Goal: Task Accomplishment & Management: Use online tool/utility

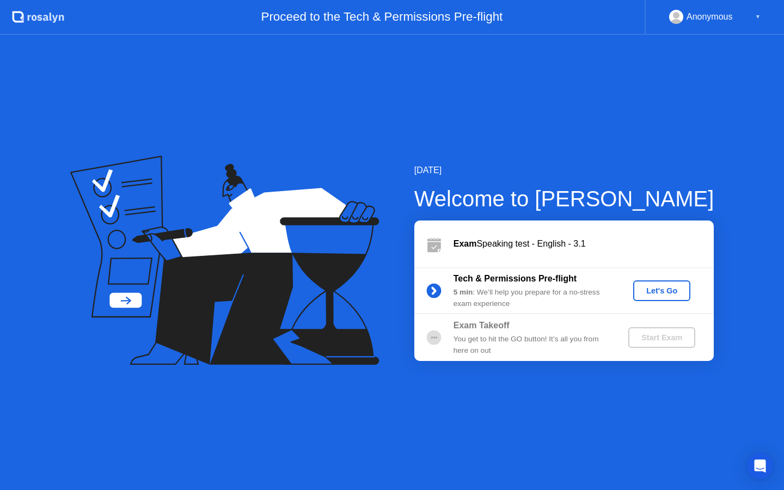
click at [663, 289] on div "Let's Go" at bounding box center [662, 290] width 48 height 9
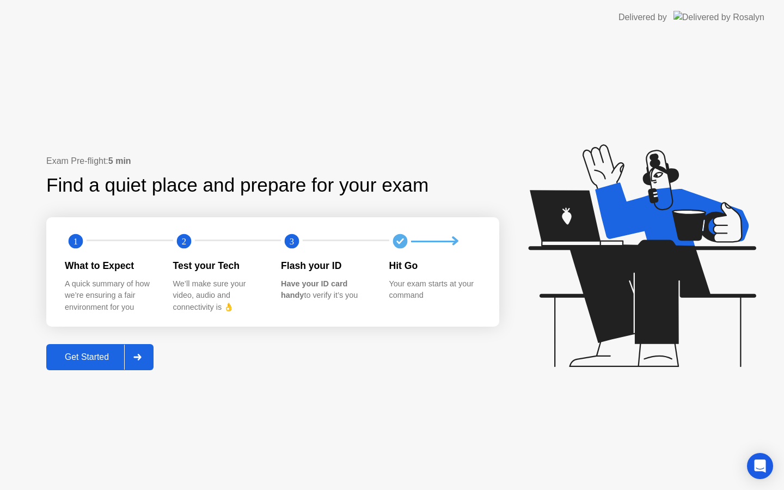
click at [94, 356] on div "Get Started" at bounding box center [87, 357] width 75 height 10
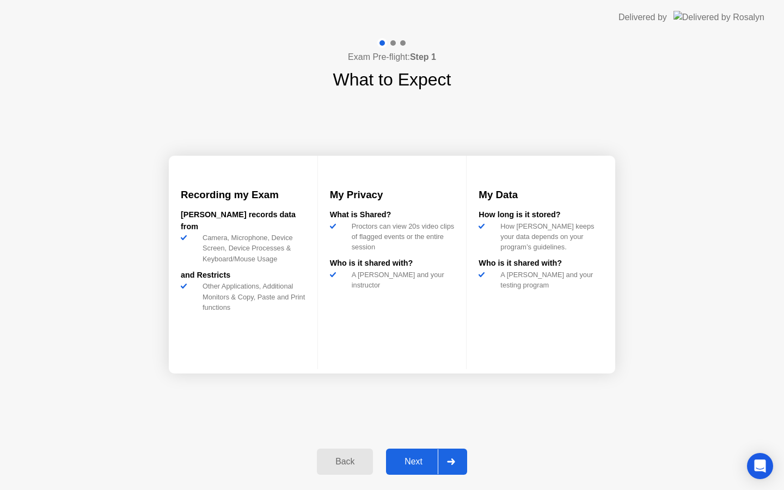
click at [411, 464] on div "Next" at bounding box center [413, 462] width 48 height 10
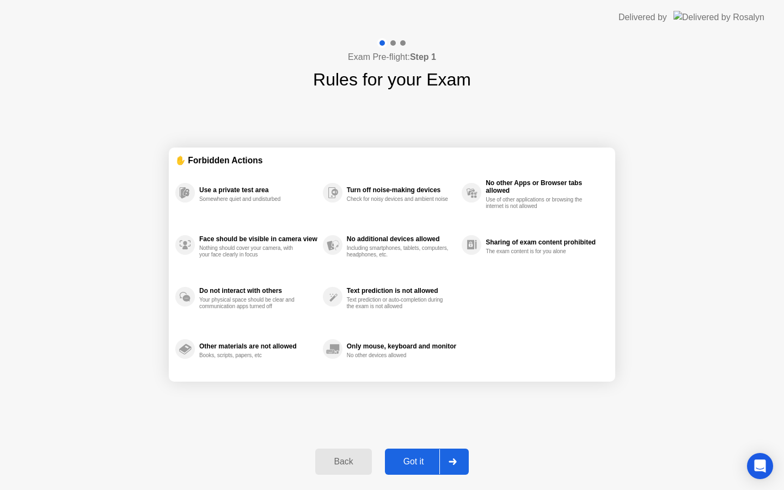
click at [414, 462] on div "Got it" at bounding box center [413, 462] width 51 height 10
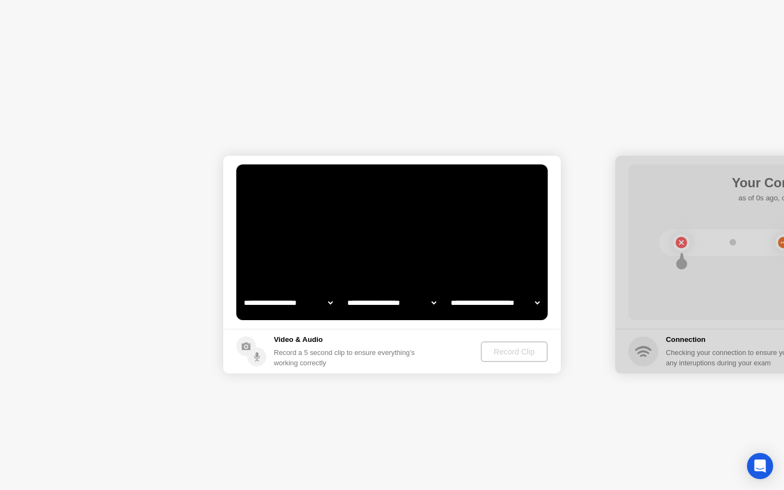
select select "**********"
select select "*******"
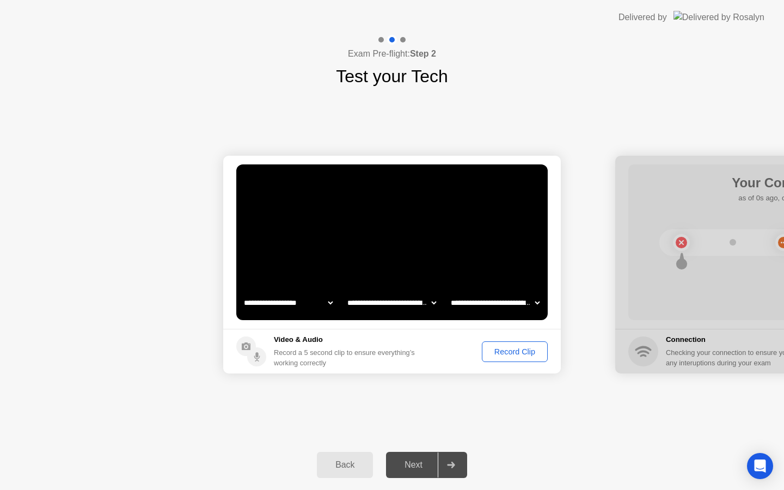
click at [503, 352] on div "Record Clip" at bounding box center [515, 351] width 58 height 9
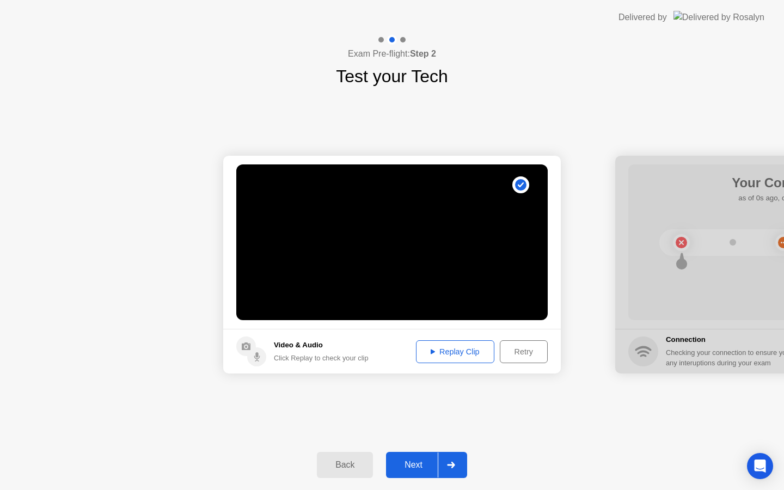
click at [447, 352] on div "Replay Clip" at bounding box center [455, 351] width 71 height 9
click at [417, 463] on div "Next" at bounding box center [413, 465] width 48 height 10
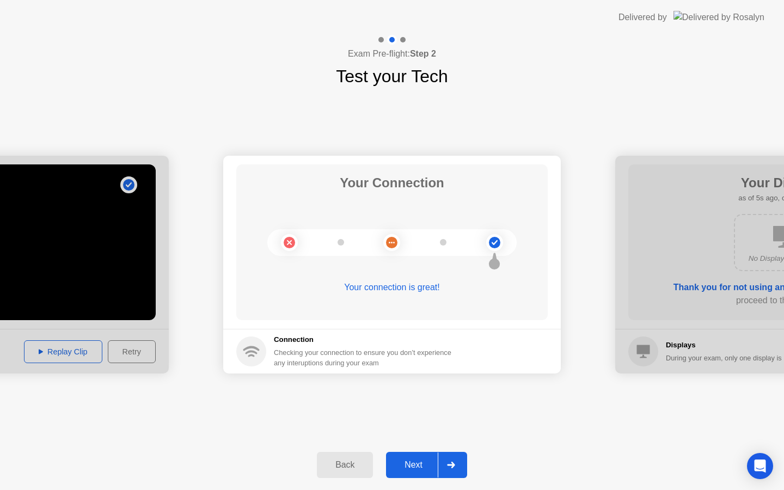
click at [415, 465] on div "Next" at bounding box center [413, 465] width 48 height 10
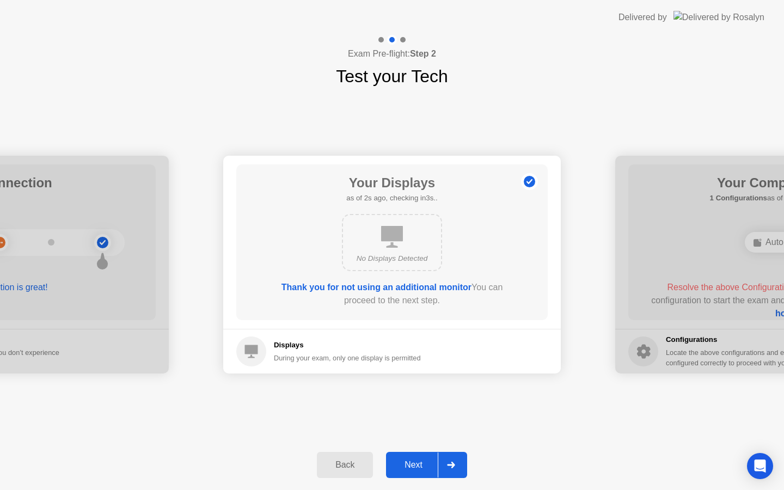
click at [415, 465] on div "Next" at bounding box center [413, 465] width 48 height 10
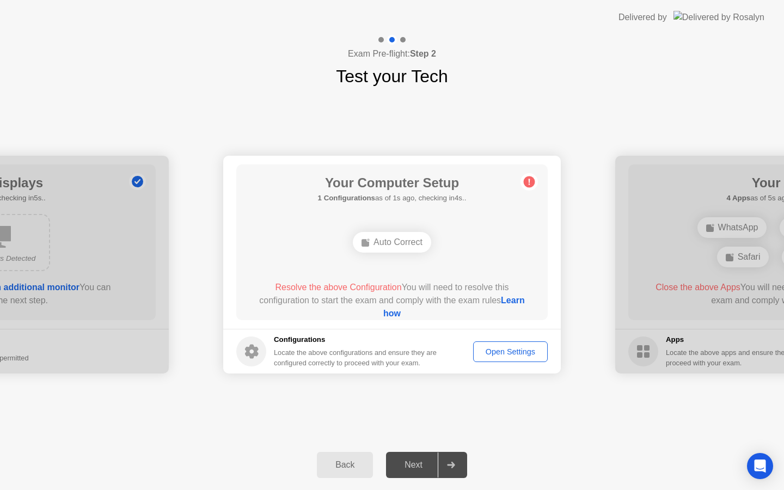
click at [412, 465] on div "Next" at bounding box center [413, 465] width 48 height 10
click at [419, 463] on div "Next" at bounding box center [413, 465] width 48 height 10
click at [436, 251] on div "Auto Correct" at bounding box center [391, 242] width 249 height 29
click at [497, 351] on div "Open Settings" at bounding box center [510, 351] width 67 height 9
